Goal: Task Accomplishment & Management: Use online tool/utility

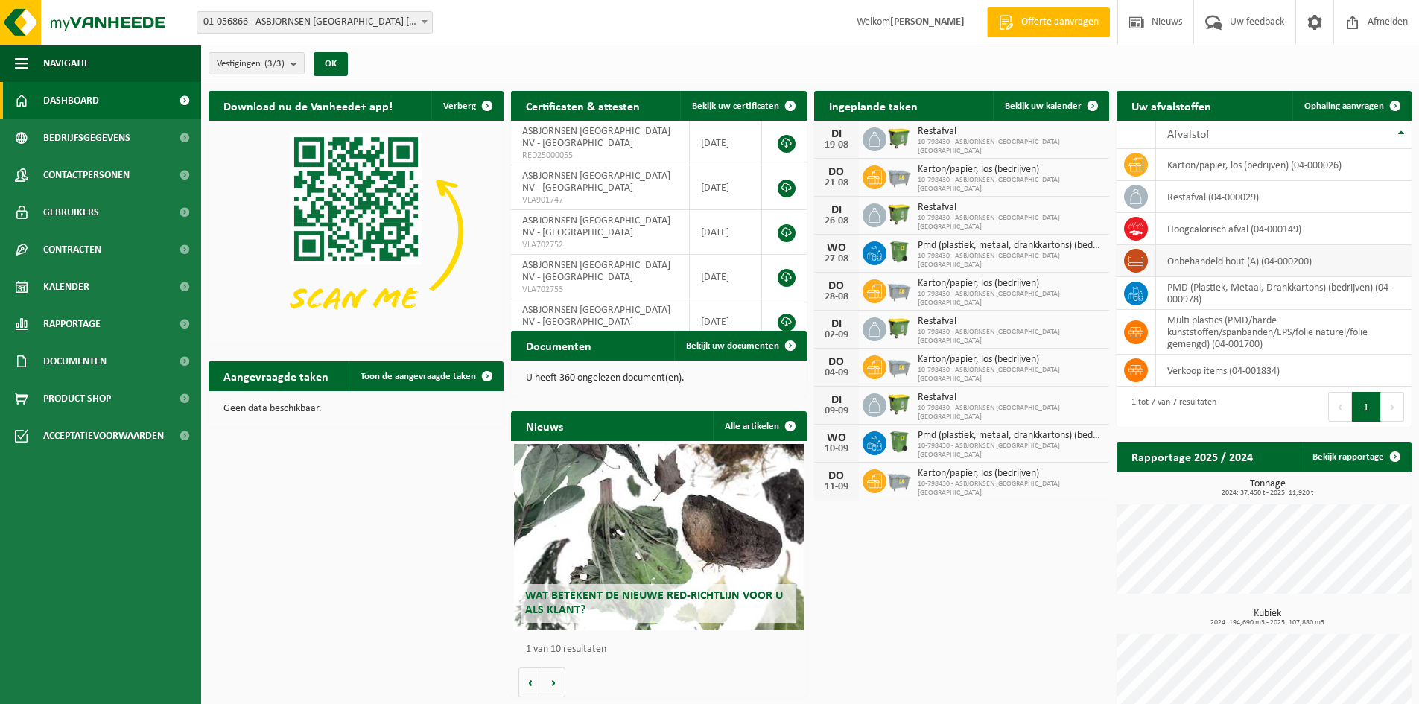
click at [1194, 263] on td "onbehandeld hout (A) (04-000200)" at bounding box center [1284, 261] width 256 height 32
click at [1344, 102] on span "Ophaling aanvragen" at bounding box center [1345, 106] width 80 height 10
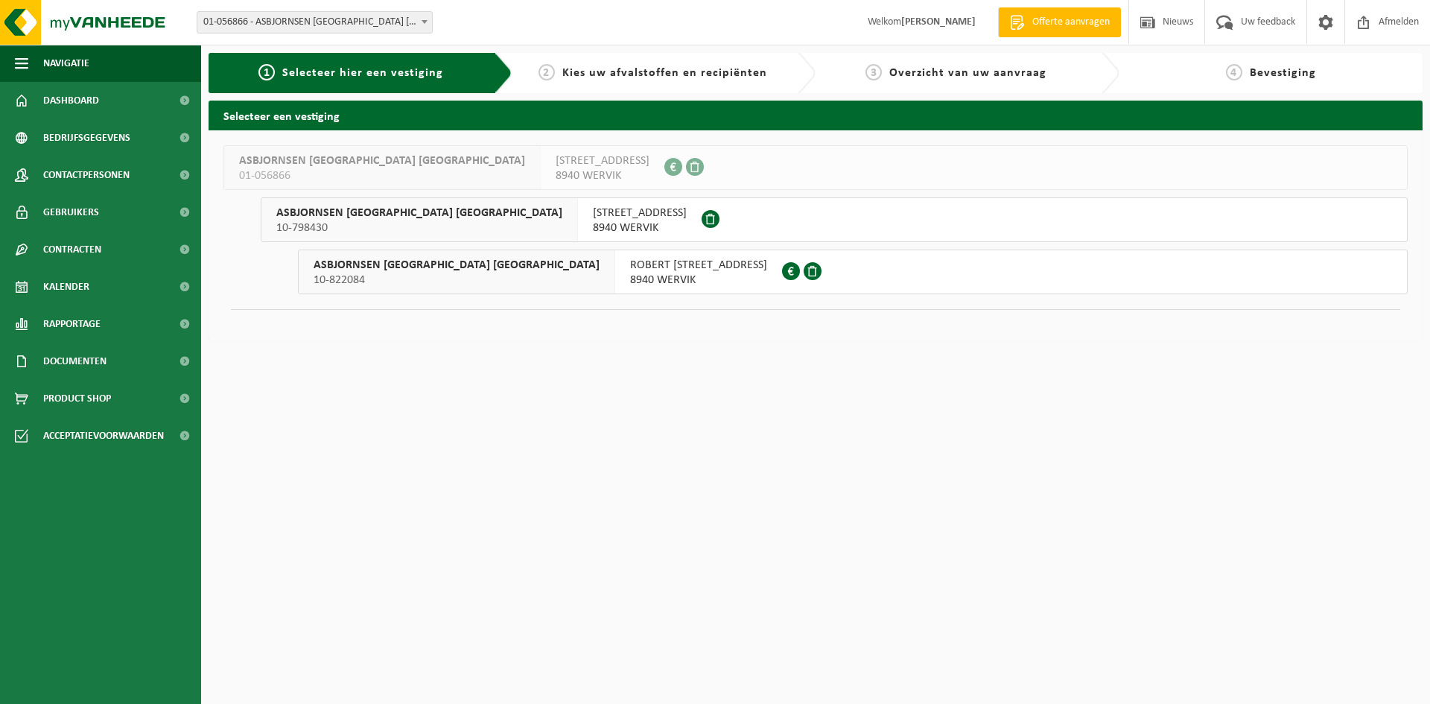
click at [593, 223] on span "8940 WERVIK" at bounding box center [640, 228] width 94 height 15
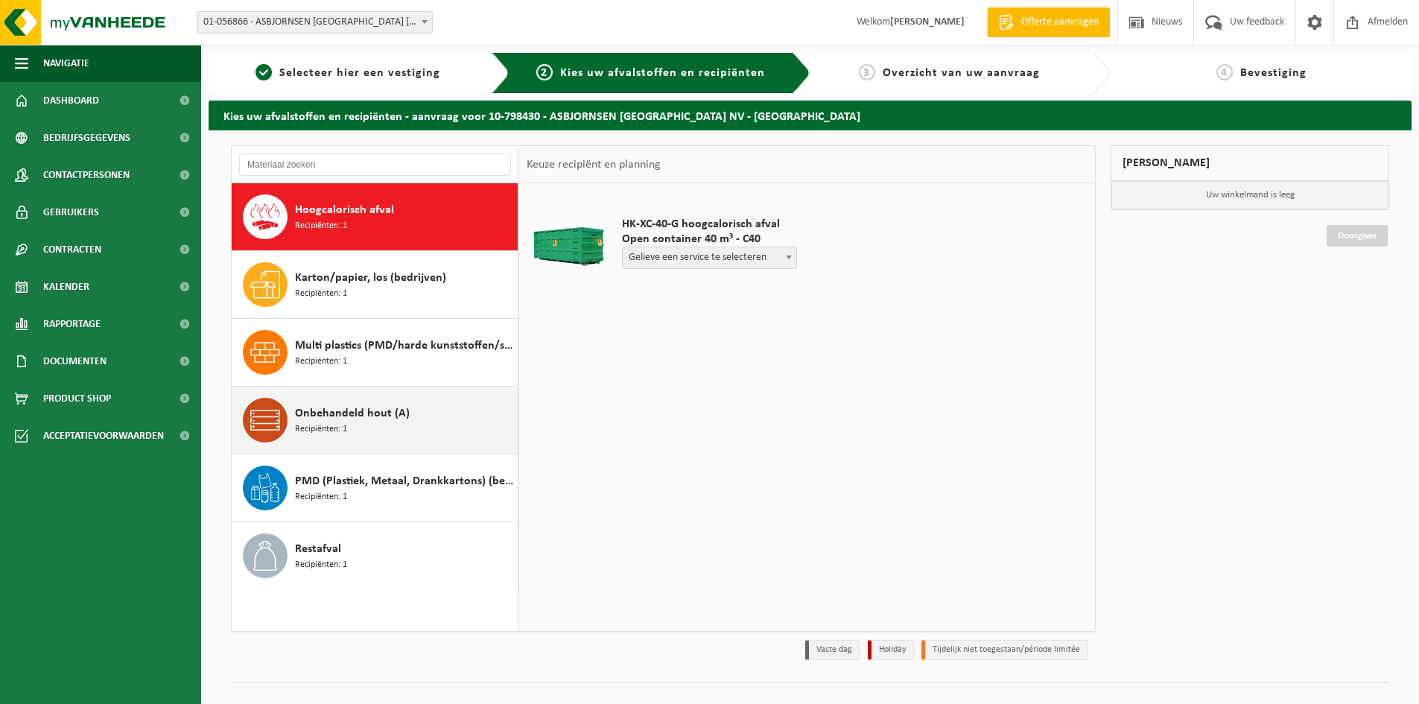
click at [378, 423] on div "Onbehandeld hout (A) Recipiënten: 1" at bounding box center [404, 420] width 219 height 45
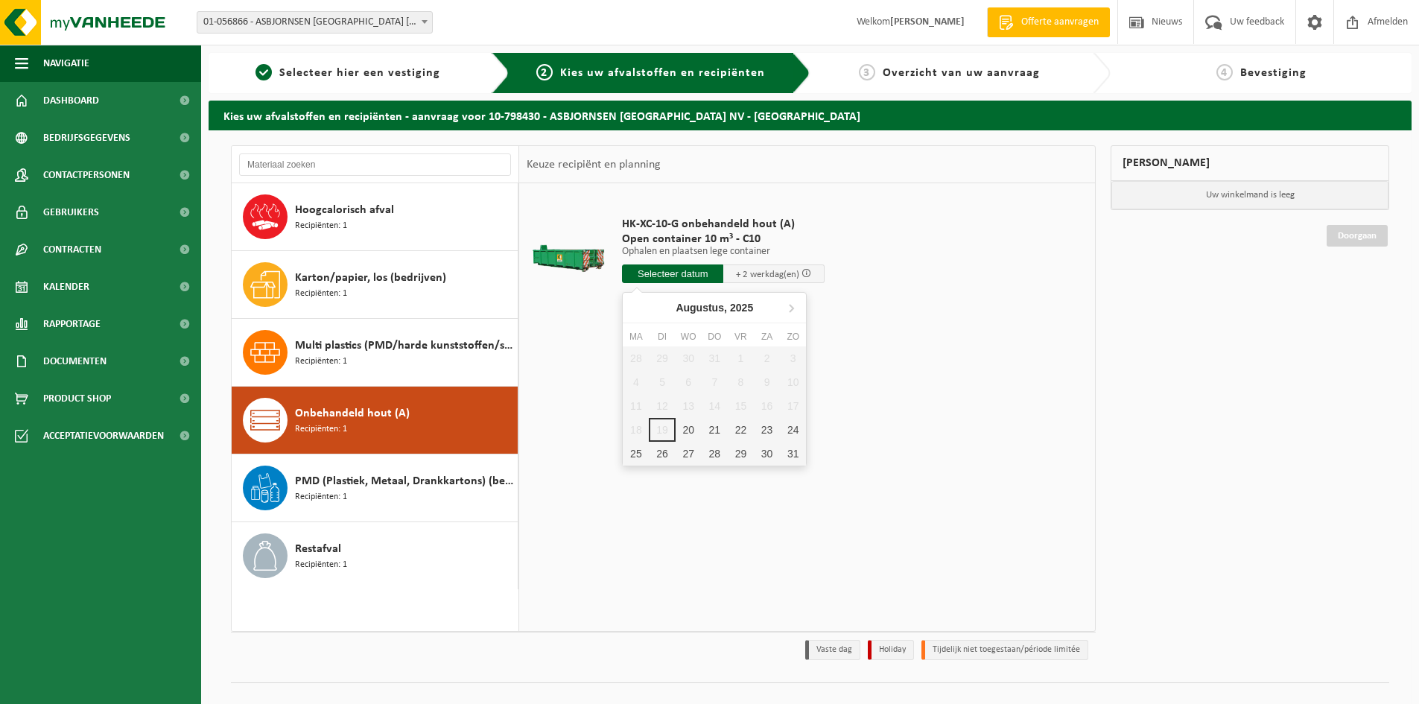
click at [701, 270] on input "text" at bounding box center [672, 273] width 101 height 19
click at [683, 434] on div "20" at bounding box center [689, 430] width 26 height 24
type input "Van 2025-08-20"
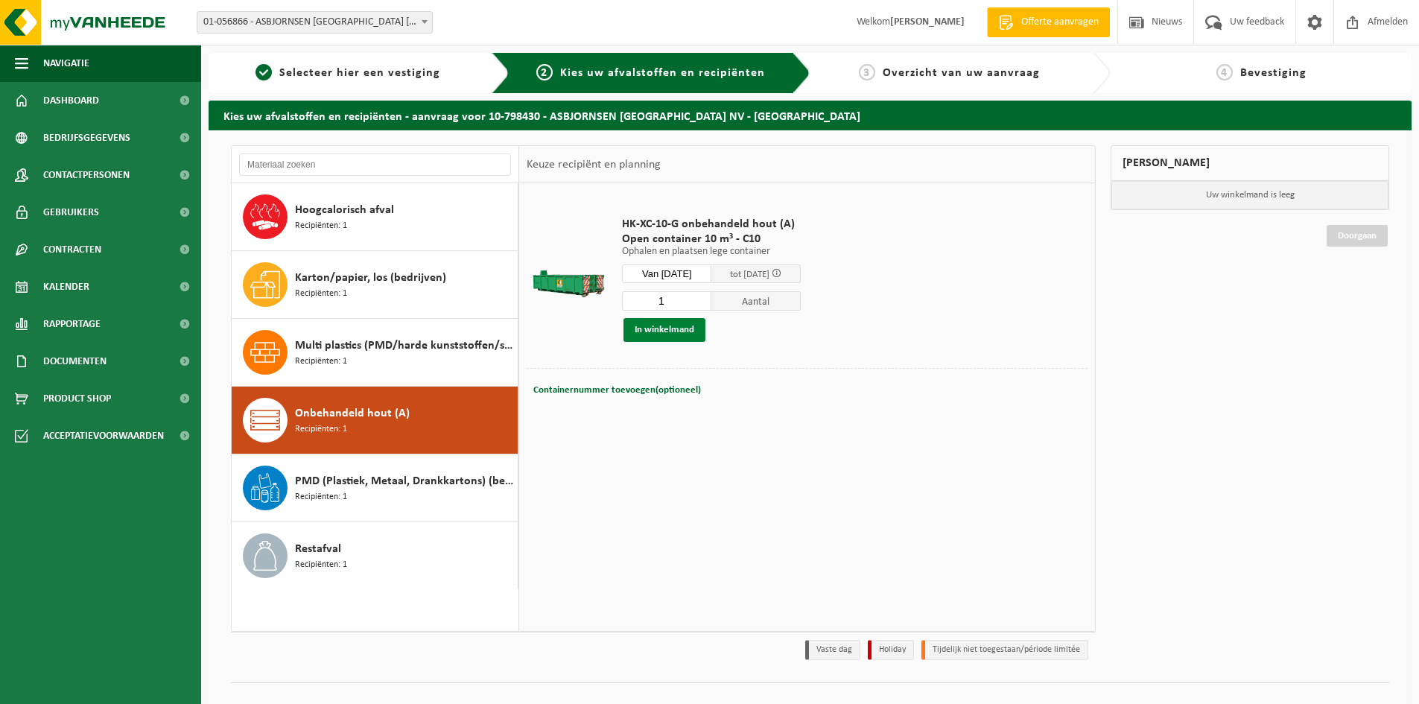
click at [668, 332] on button "In winkelmand" at bounding box center [665, 330] width 82 height 24
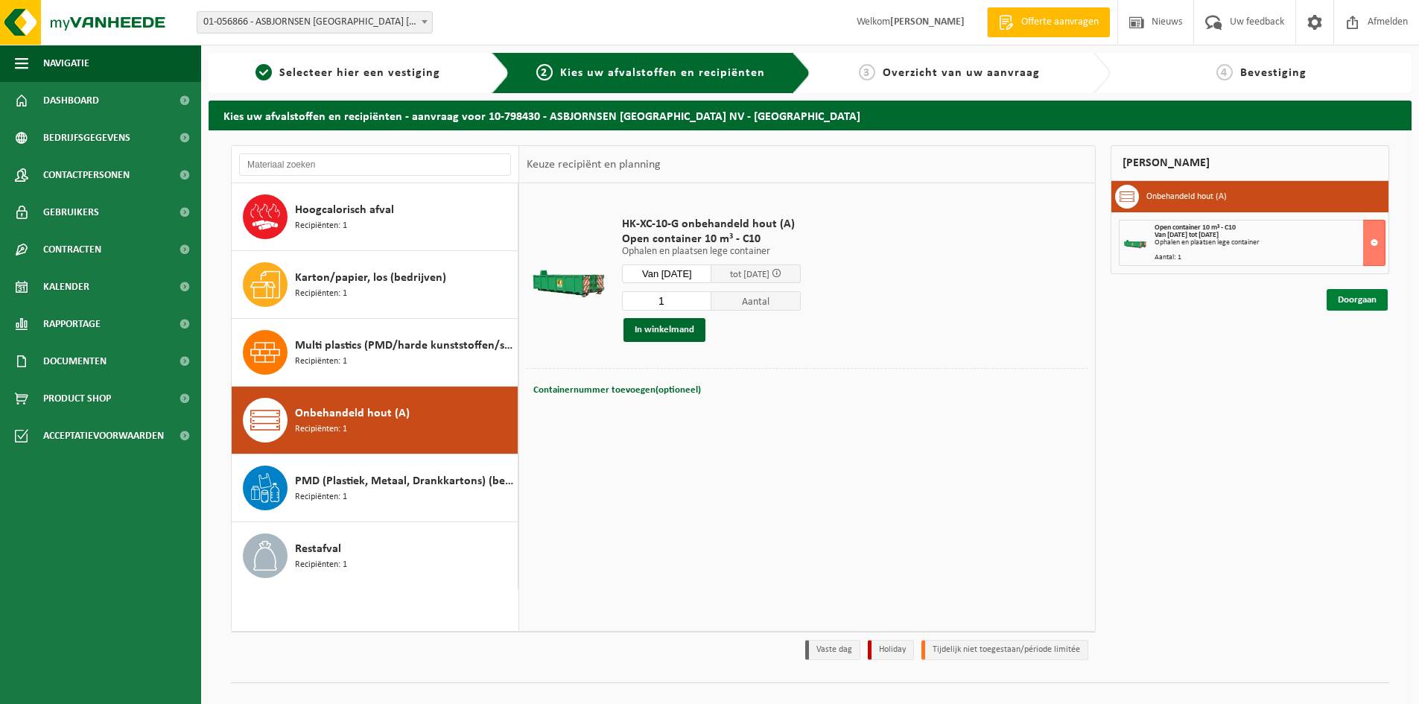
click at [1350, 308] on link "Doorgaan" at bounding box center [1357, 300] width 61 height 22
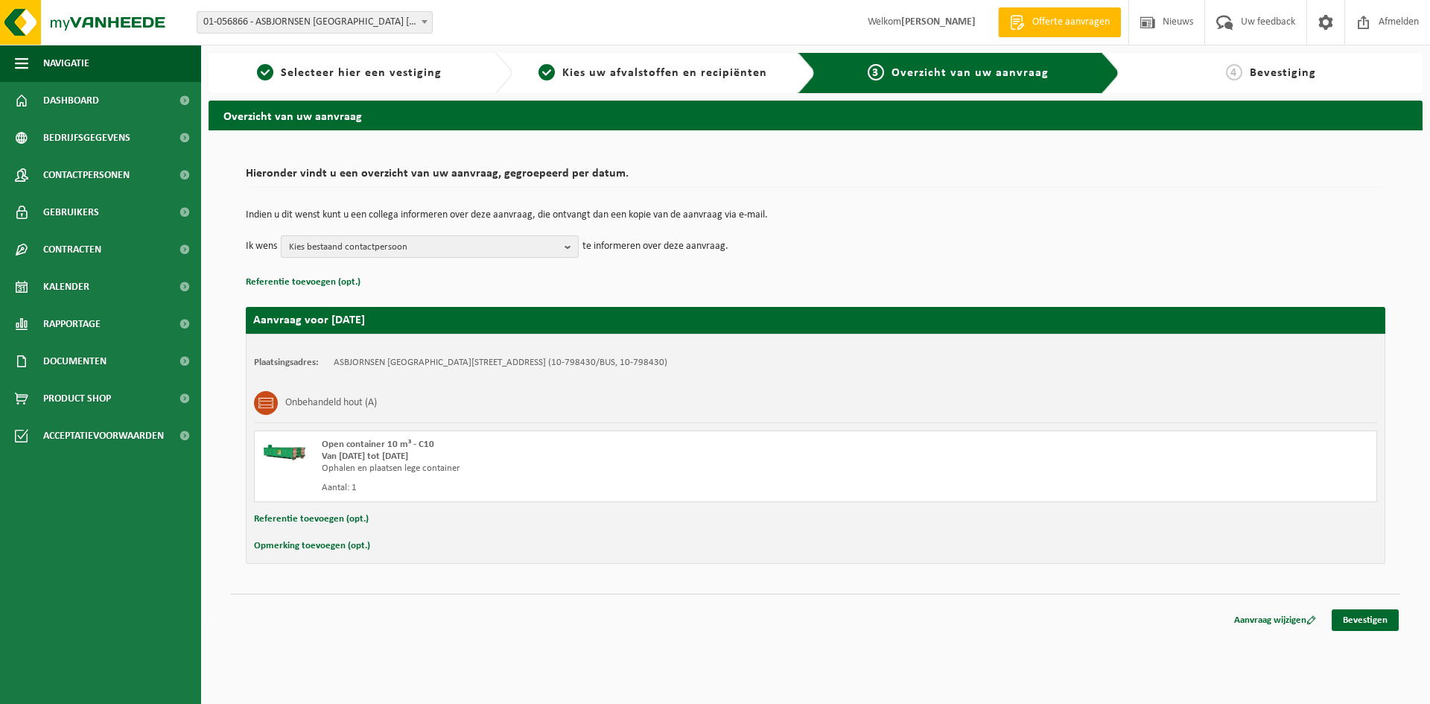
click at [571, 250] on b "button" at bounding box center [571, 246] width 13 height 21
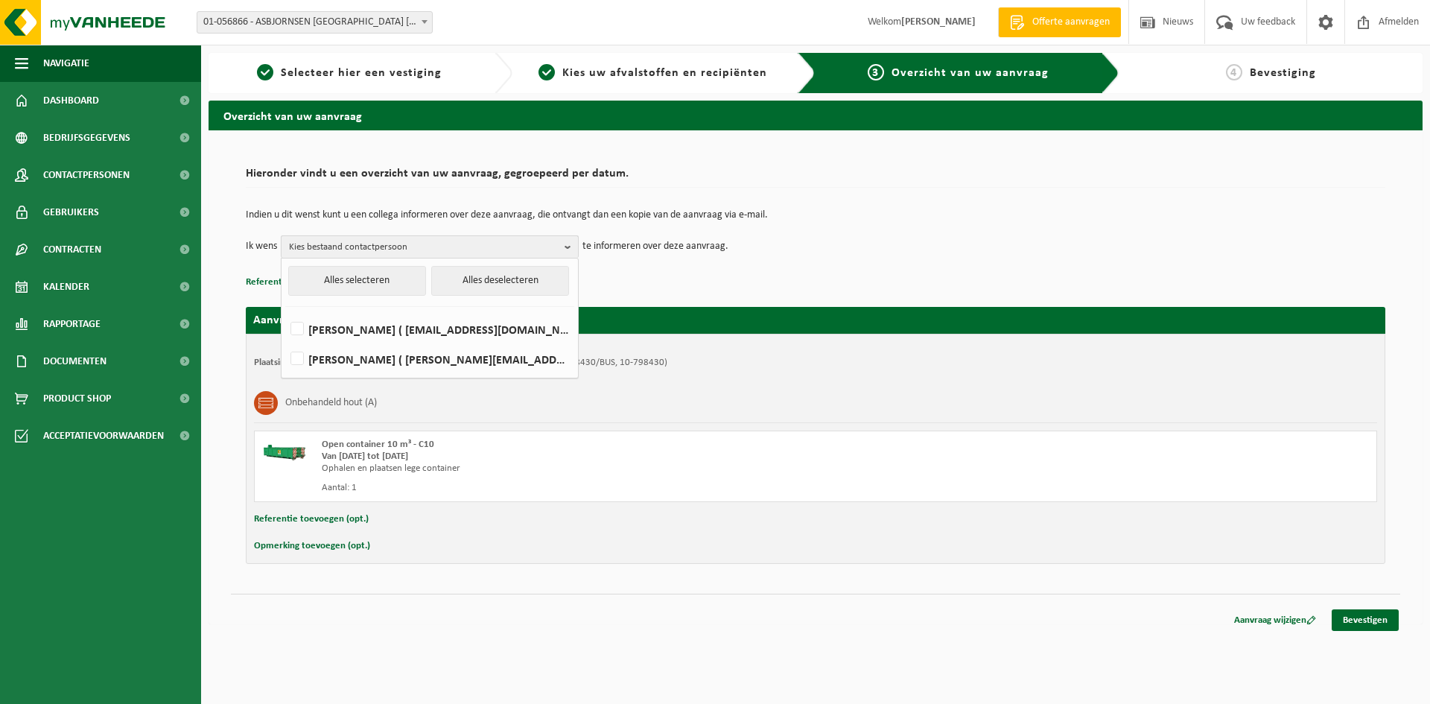
click at [571, 248] on b "button" at bounding box center [571, 247] width 13 height 22
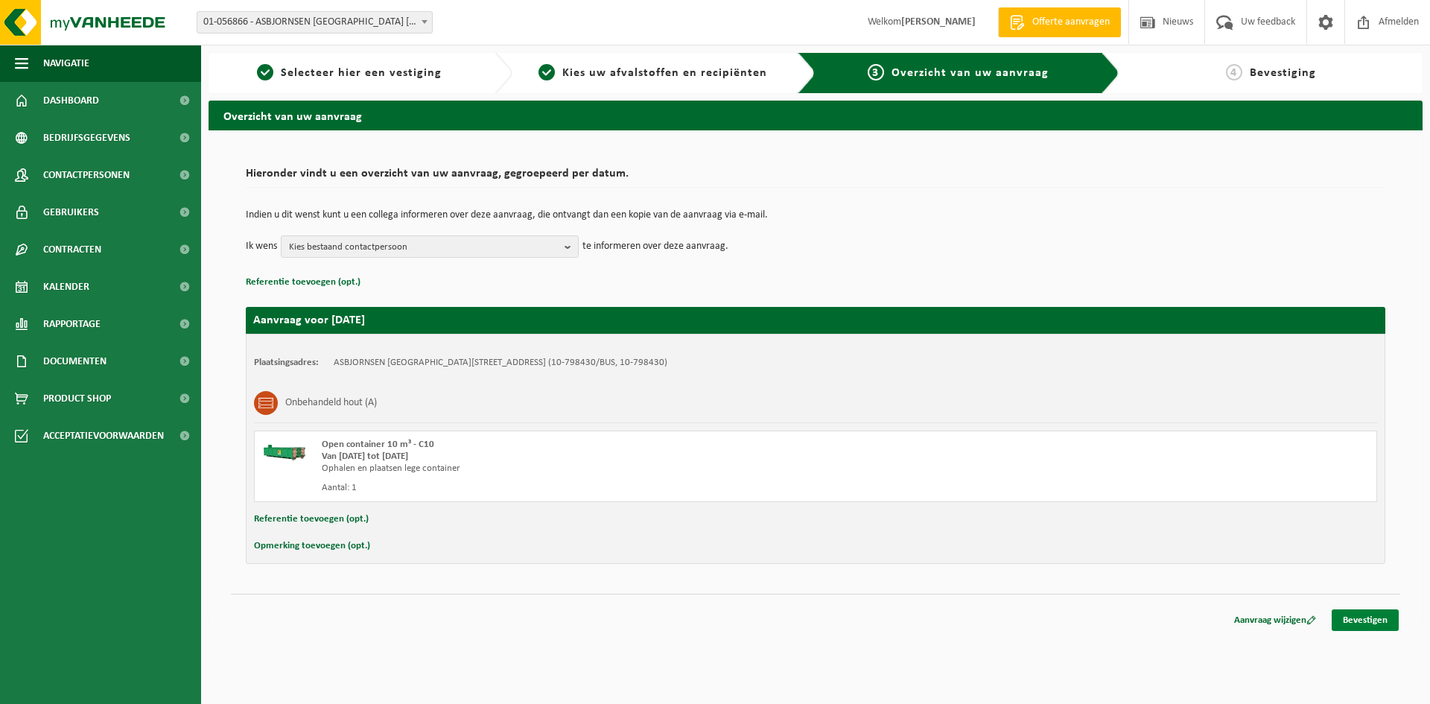
click at [1384, 622] on link "Bevestigen" at bounding box center [1365, 620] width 67 height 22
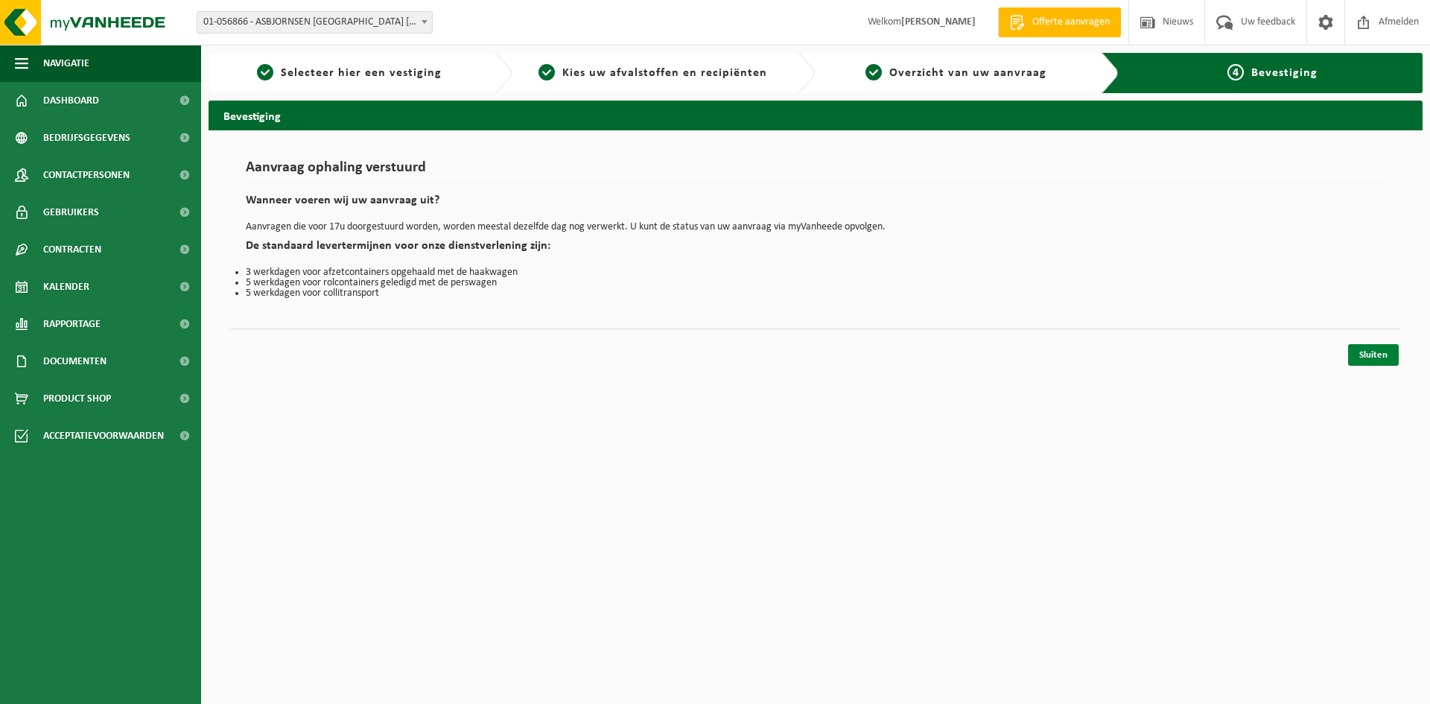
click at [1389, 352] on link "Sluiten" at bounding box center [1374, 355] width 51 height 22
